Goal: Information Seeking & Learning: Learn about a topic

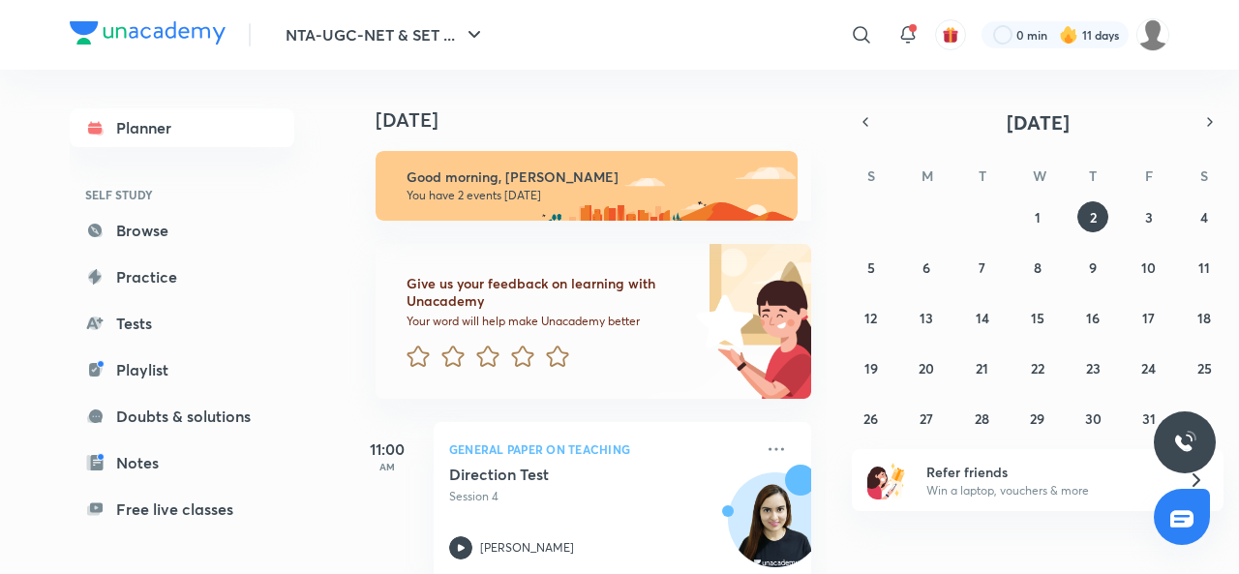
scroll to position [215, 0]
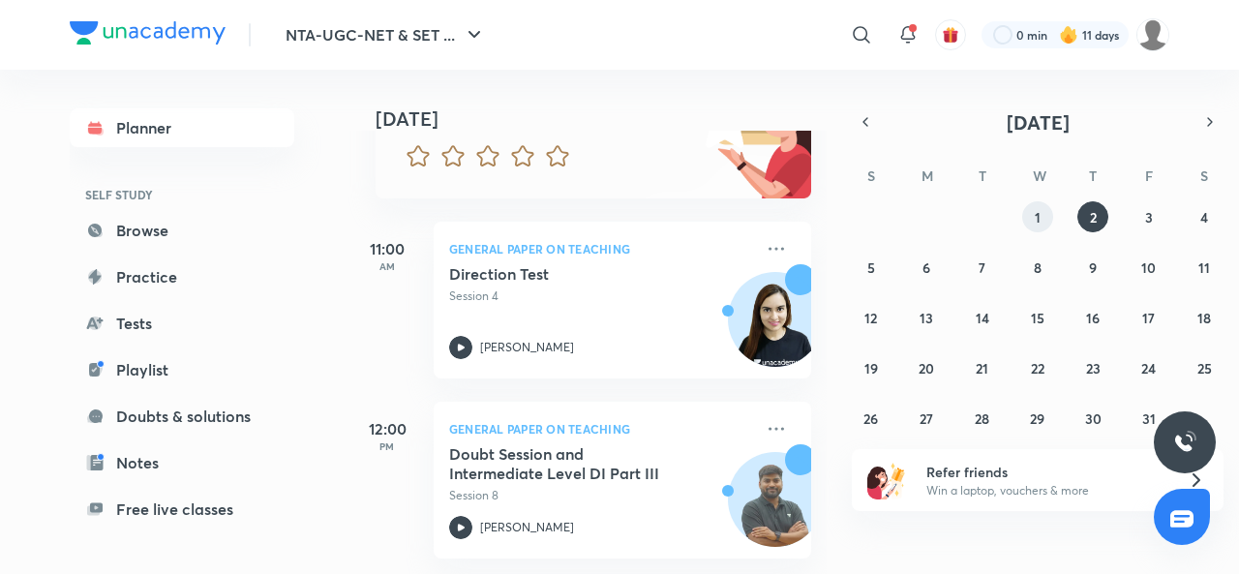
click at [1039, 226] on button "1" at bounding box center [1037, 216] width 31 height 31
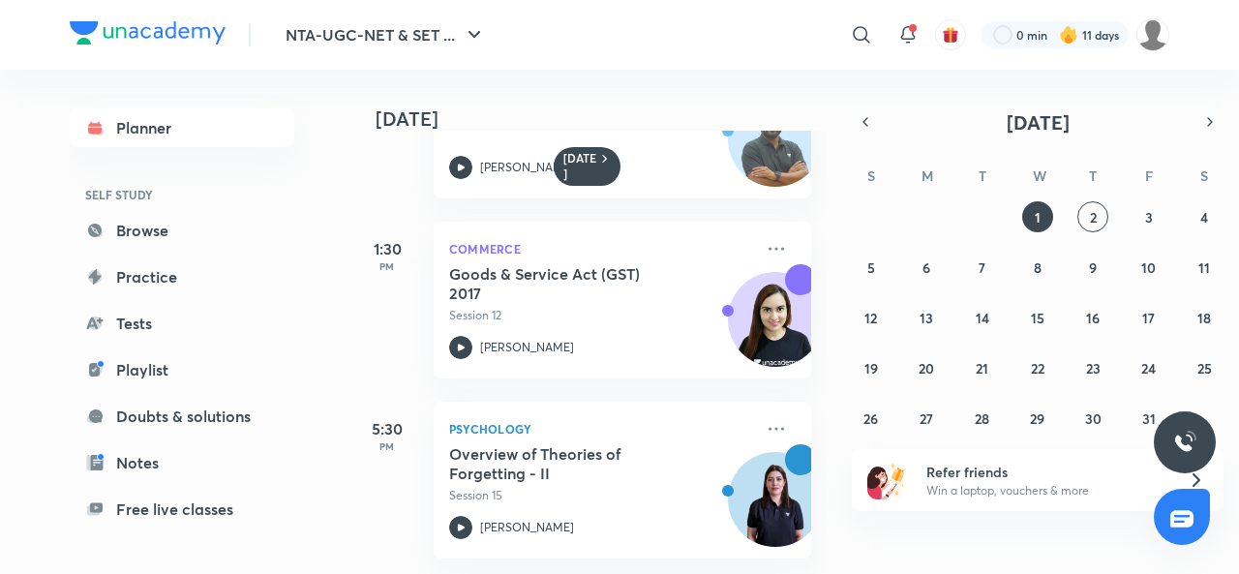
scroll to position [308, 0]
click at [466, 516] on icon at bounding box center [460, 527] width 23 height 23
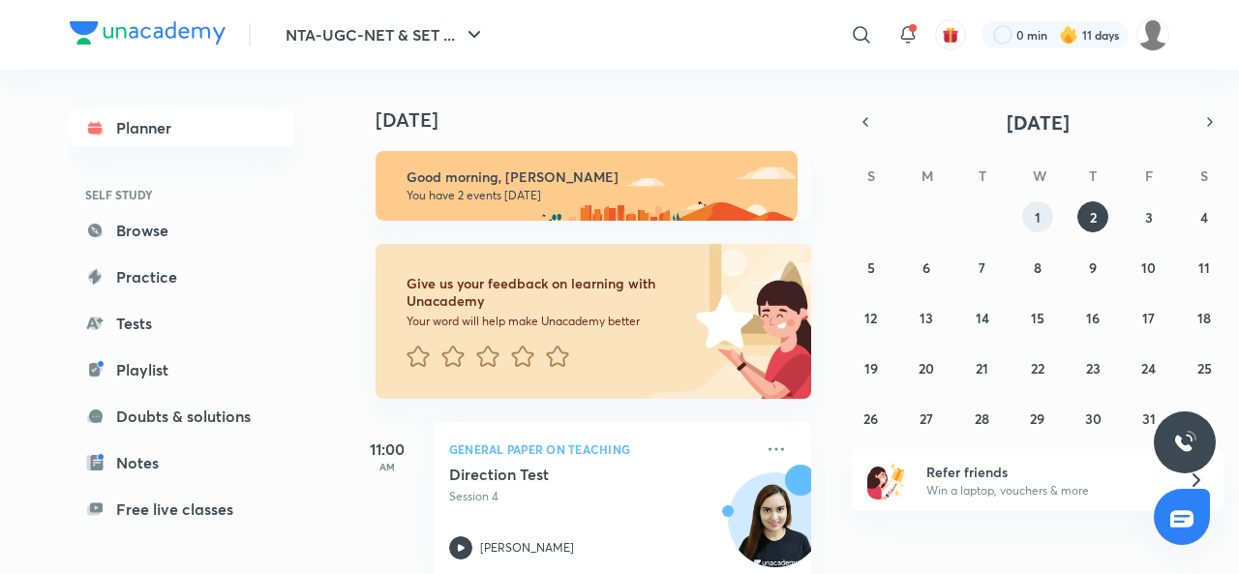
click at [1040, 223] on abbr "1" at bounding box center [1038, 217] width 6 height 18
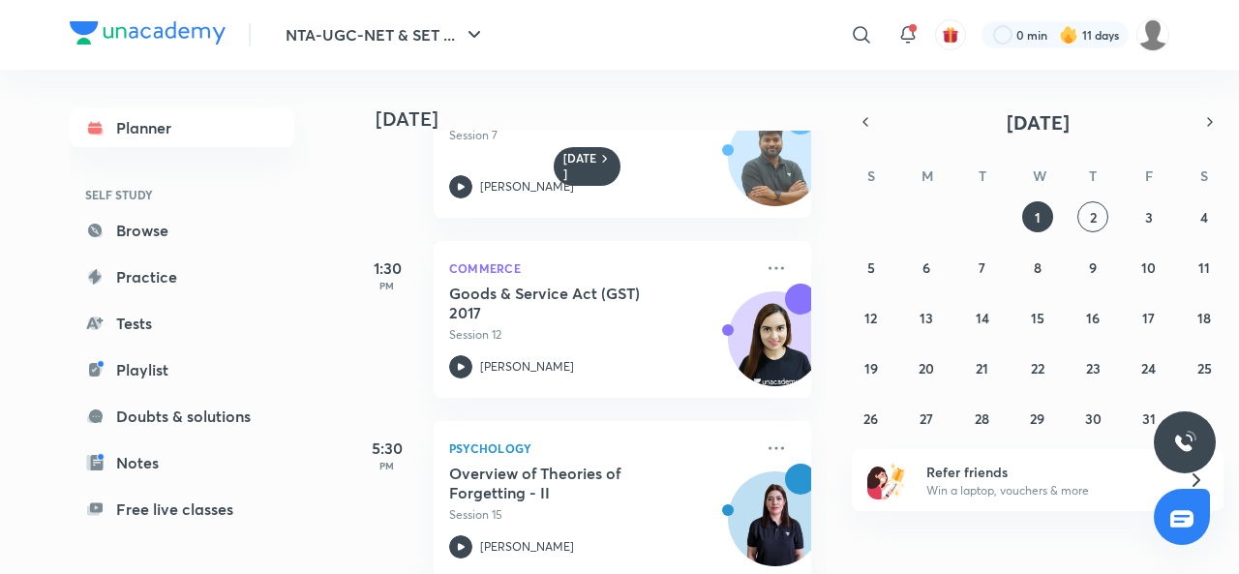
scroll to position [308, 0]
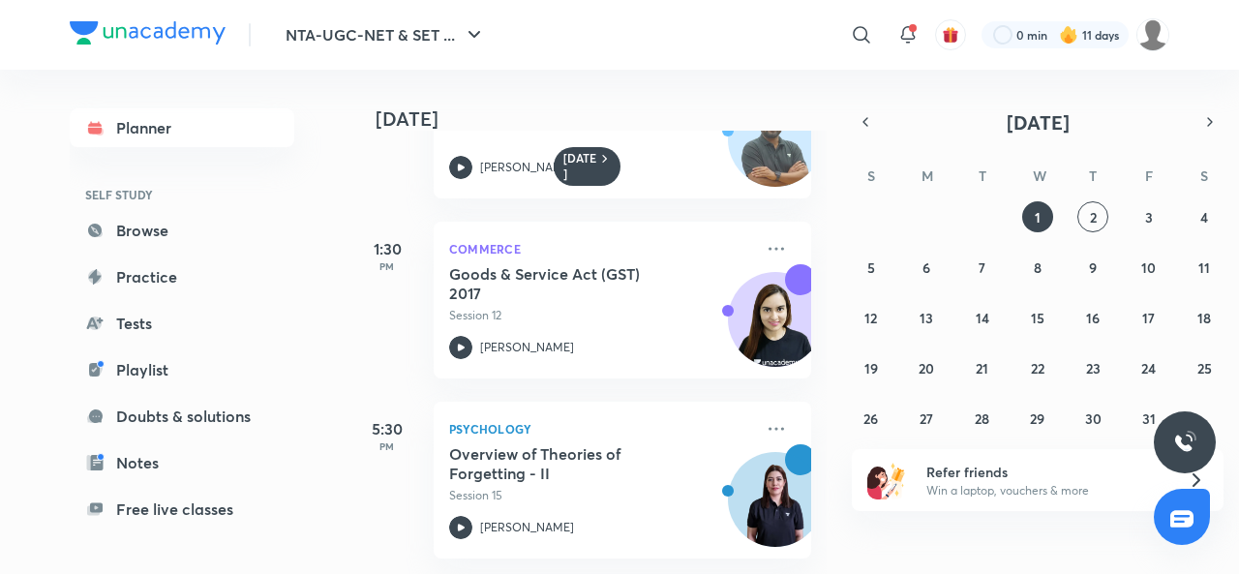
click at [765, 417] on icon at bounding box center [776, 428] width 23 height 23
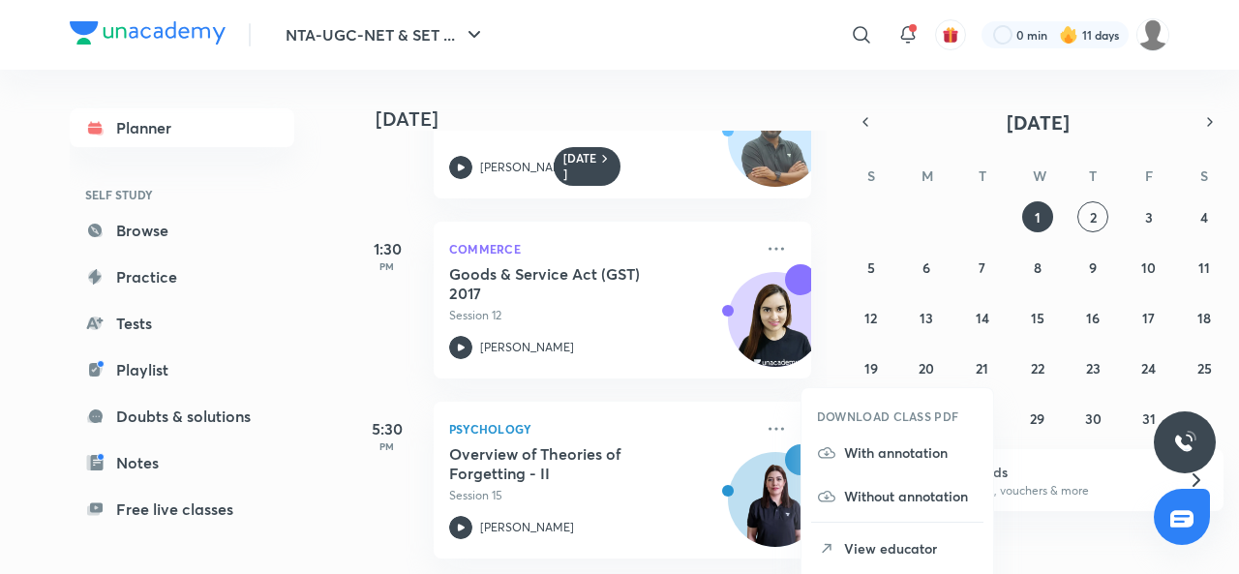
click at [896, 442] on p "With annotation" at bounding box center [911, 452] width 134 height 20
